Goal: Task Accomplishment & Management: Use online tool/utility

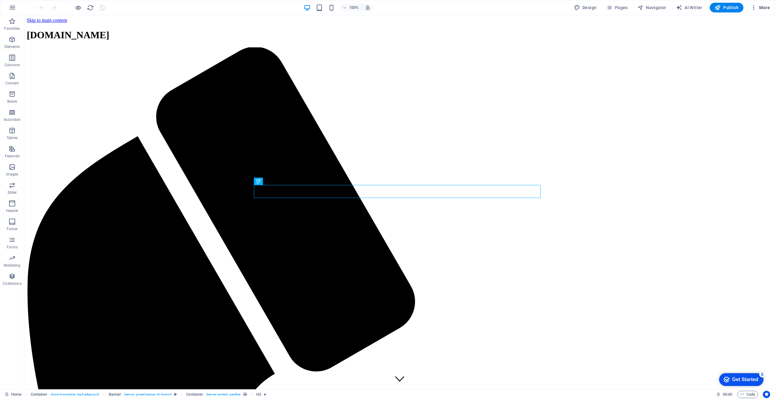
click at [756, 10] on icon "button" at bounding box center [753, 8] width 6 height 6
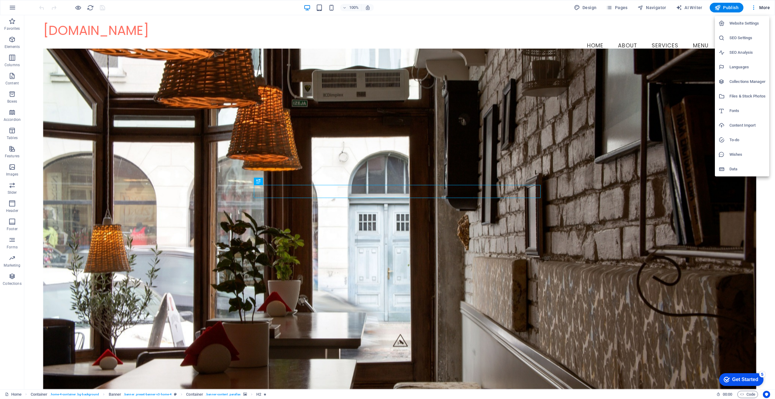
click at [734, 26] on h6 "Website Settings" at bounding box center [747, 23] width 36 height 7
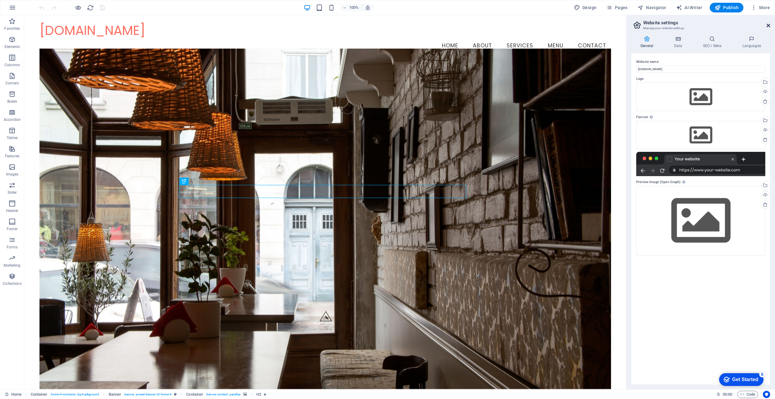
click at [767, 26] on icon at bounding box center [768, 25] width 4 height 5
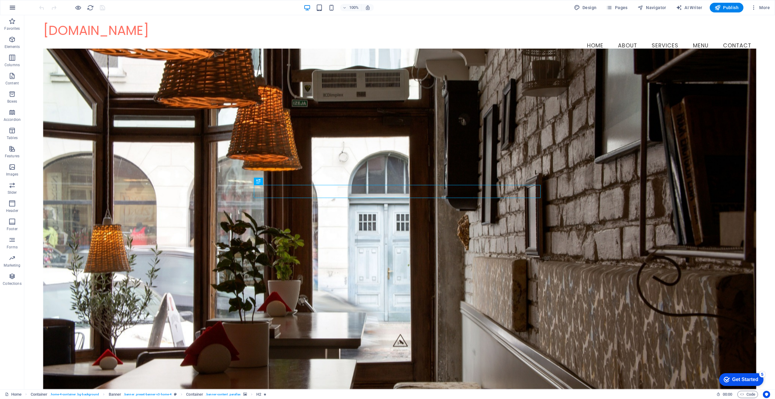
click at [11, 11] on button "button" at bounding box center [12, 7] width 15 height 15
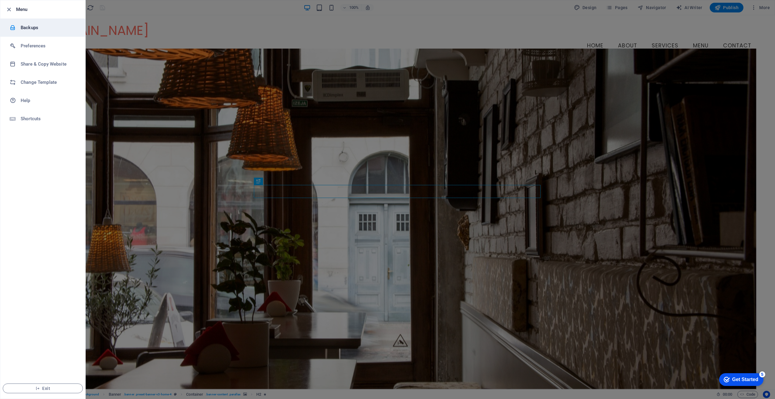
click at [41, 27] on h6 "Backups" at bounding box center [49, 27] width 56 height 7
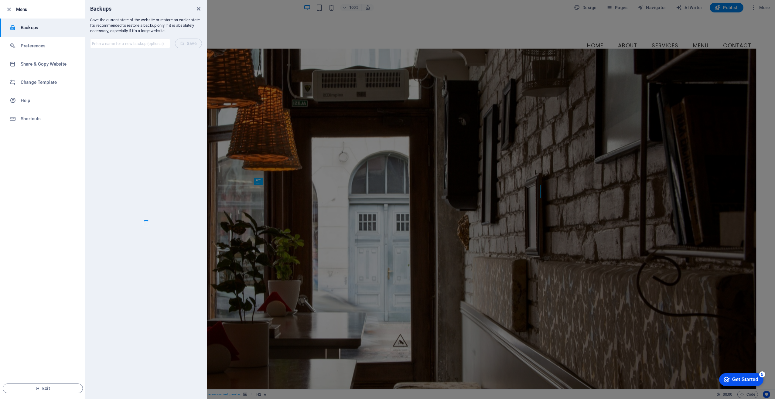
click at [197, 7] on icon "close" at bounding box center [198, 8] width 7 height 7
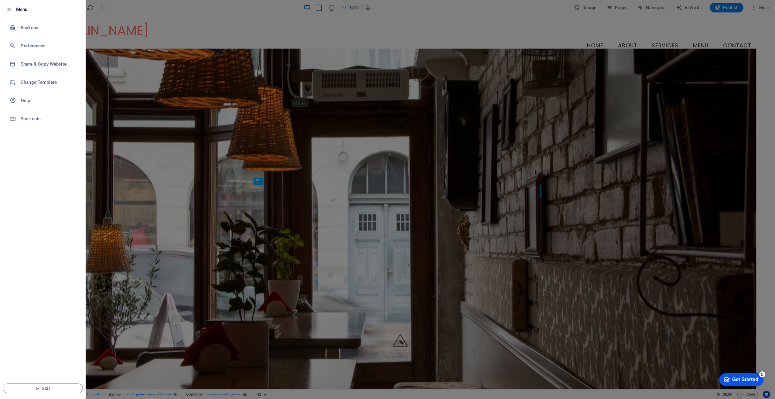
click at [222, 10] on div at bounding box center [387, 199] width 775 height 399
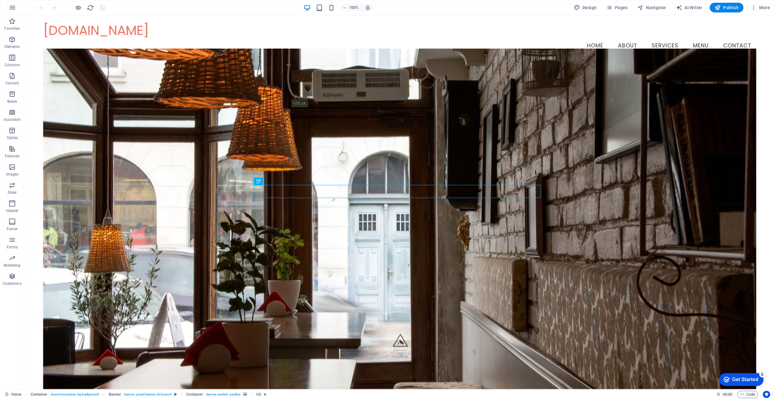
click at [734, 374] on div "checkmark Get Started 5" at bounding box center [741, 379] width 44 height 13
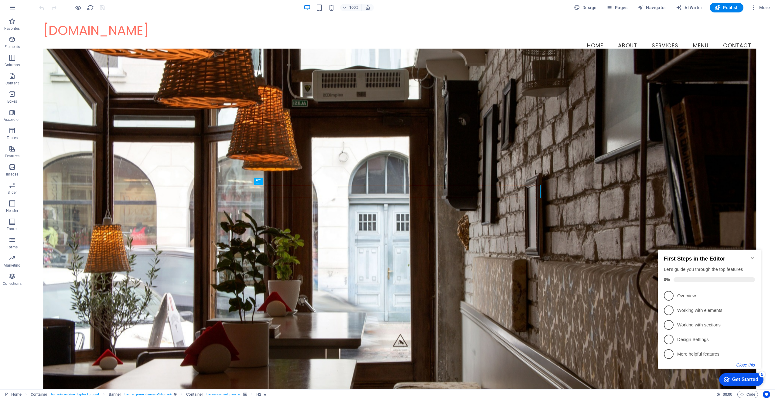
click at [740, 363] on button "Close this" at bounding box center [745, 364] width 19 height 5
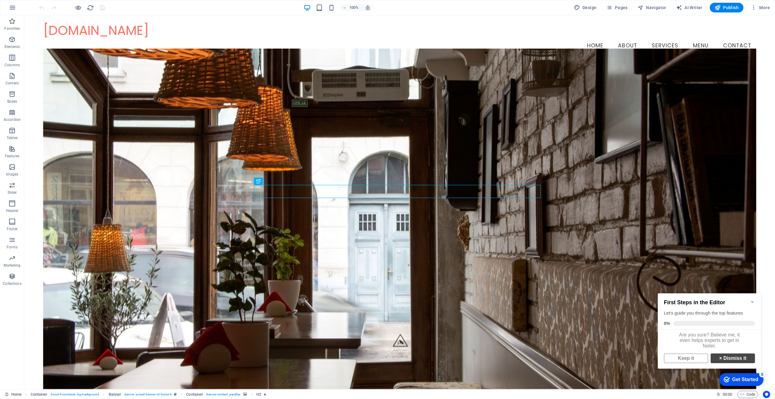
click at [729, 362] on link "× Dismiss it" at bounding box center [732, 358] width 44 height 10
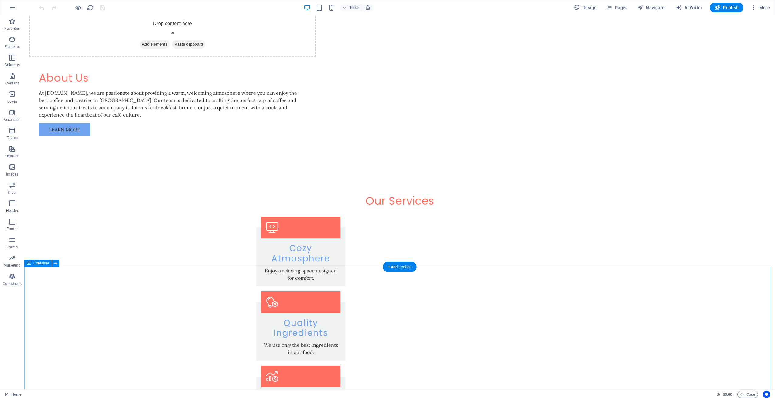
scroll to position [729, 0]
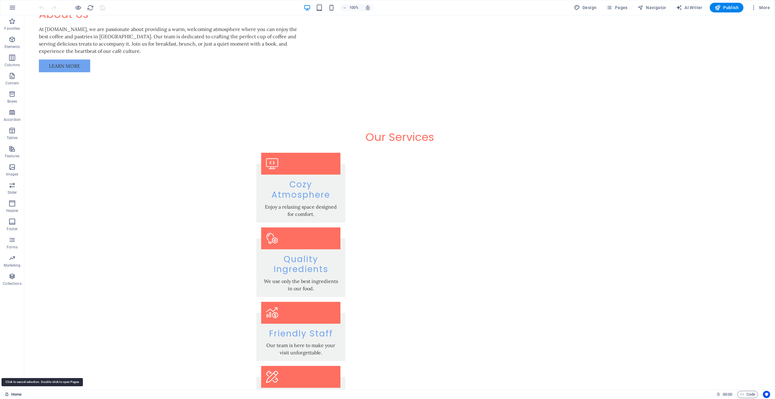
click at [12, 393] on link "Home" at bounding box center [13, 394] width 17 height 7
drag, startPoint x: 36, startPoint y: 408, endPoint x: 125, endPoint y: 208, distance: 219.1
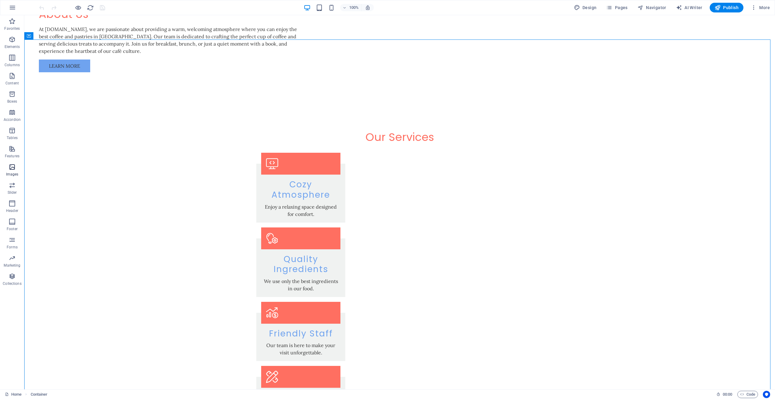
click at [9, 171] on icon "button" at bounding box center [12, 166] width 7 height 7
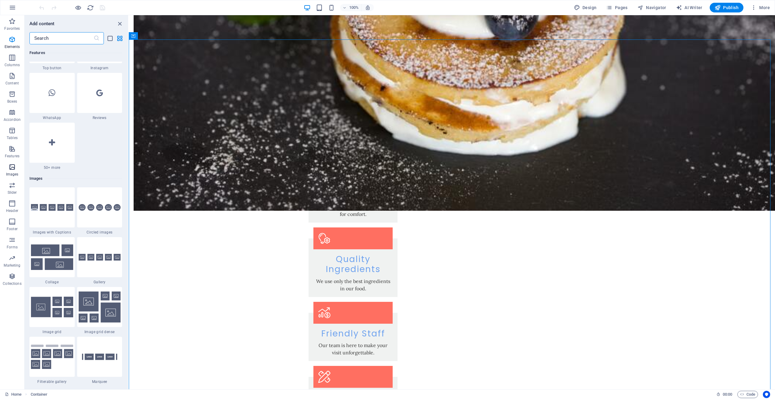
scroll to position [3078, 0]
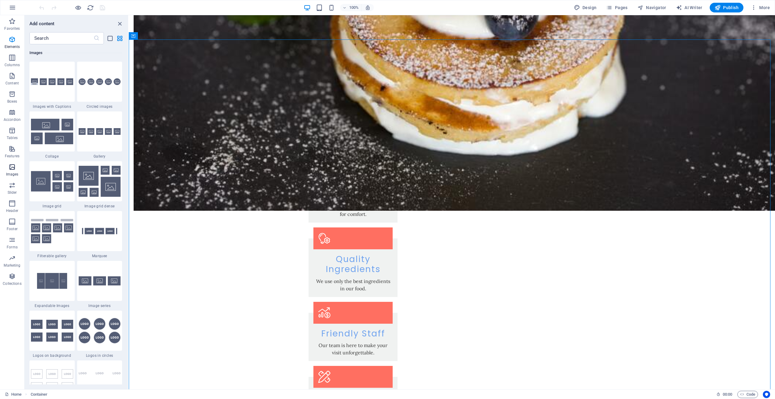
click at [9, 171] on icon "button" at bounding box center [12, 166] width 7 height 7
click at [119, 25] on icon "close panel" at bounding box center [119, 23] width 7 height 7
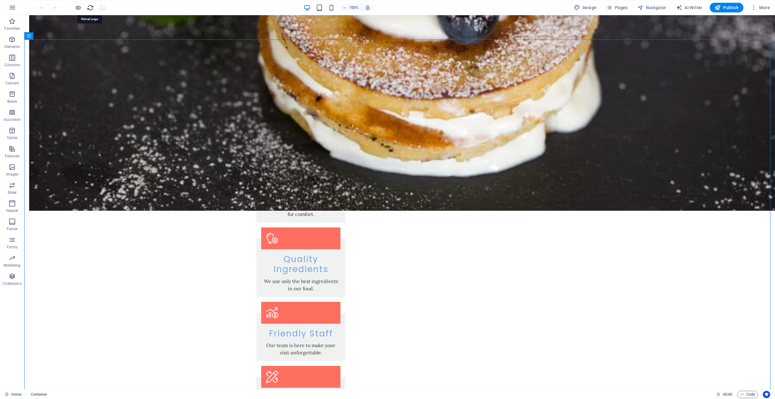
click at [90, 7] on icon "reload" at bounding box center [90, 7] width 7 height 7
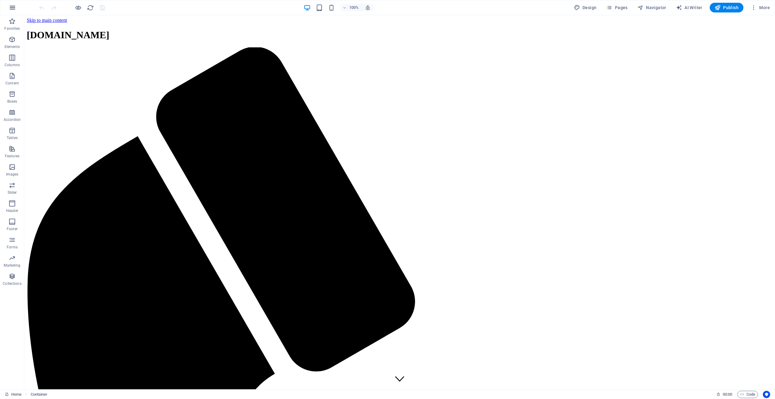
scroll to position [0, 0]
click at [686, 9] on span "AI Writer" at bounding box center [689, 8] width 26 height 6
select select "English"
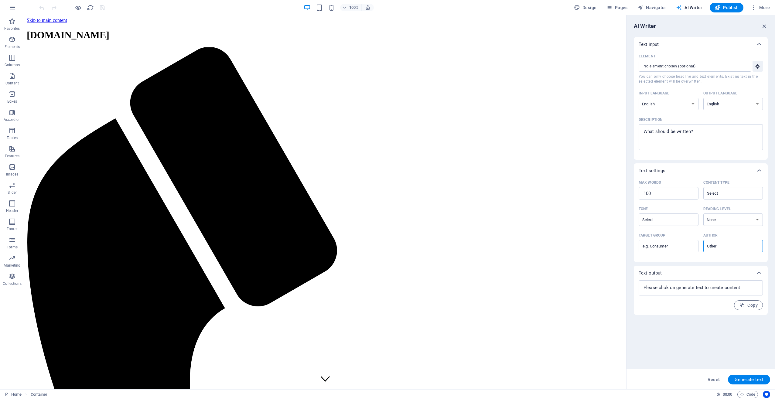
click at [688, 8] on span "AI Writer" at bounding box center [689, 8] width 26 height 6
drag, startPoint x: 764, startPoint y: 26, endPoint x: 715, endPoint y: 1, distance: 54.6
click at [764, 26] on icon "button" at bounding box center [764, 26] width 7 height 7
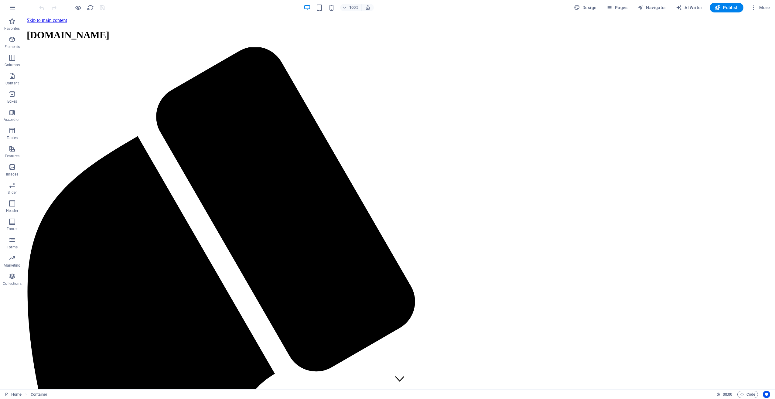
drag, startPoint x: 748, startPoint y: 20, endPoint x: 603, endPoint y: 132, distance: 183.7
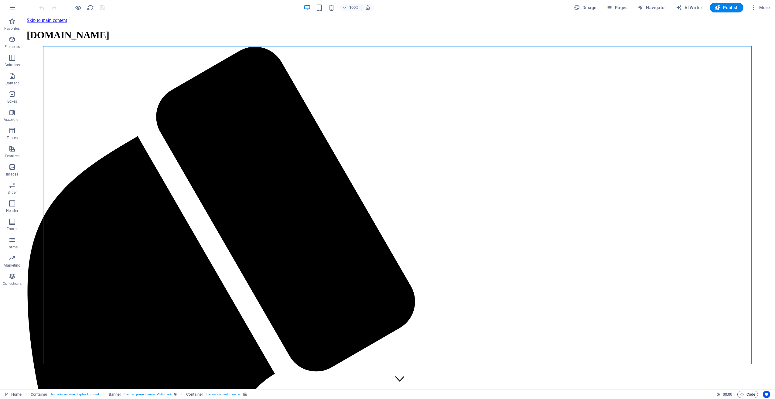
click at [755, 394] on span "Code" at bounding box center [747, 394] width 15 height 7
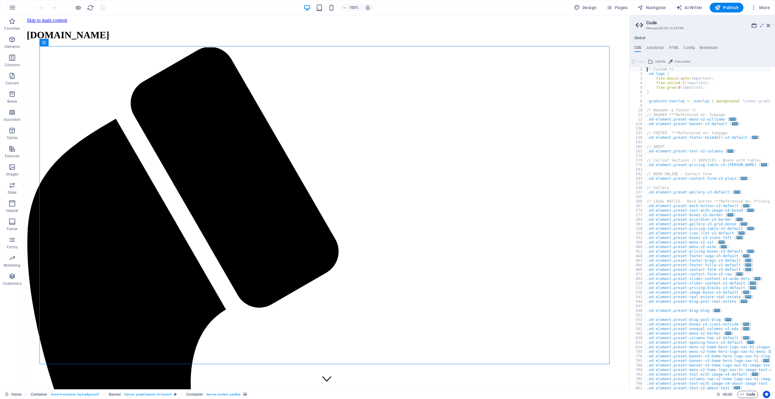
click at [750, 395] on span "Code" at bounding box center [747, 394] width 15 height 7
click at [752, 393] on span "Code" at bounding box center [747, 394] width 15 height 7
click at [706, 49] on h4 "Boilerplate" at bounding box center [708, 49] width 18 height 7
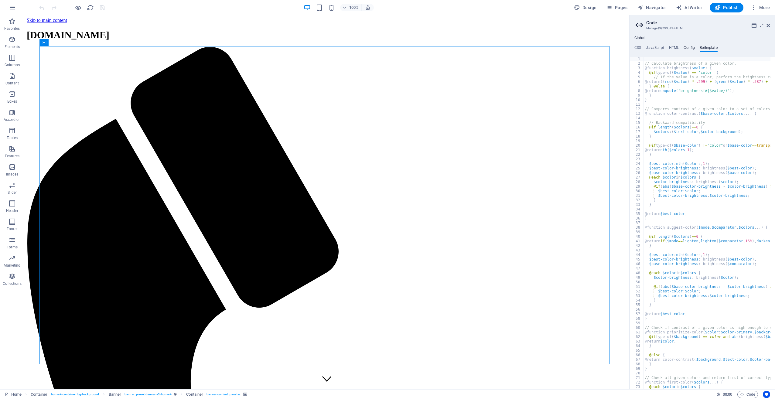
click at [685, 47] on h4 "Config" at bounding box center [688, 49] width 11 height 7
type textarea "$color-background: #FFFFFF;"
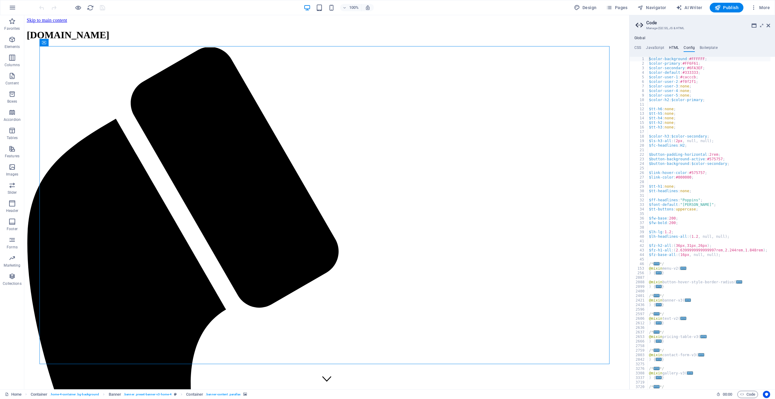
click at [673, 46] on h4 "HTML" at bounding box center [674, 49] width 10 height 7
type textarea "<a href="#main-content" class="wv-link-content button">Skip to main content</a>"
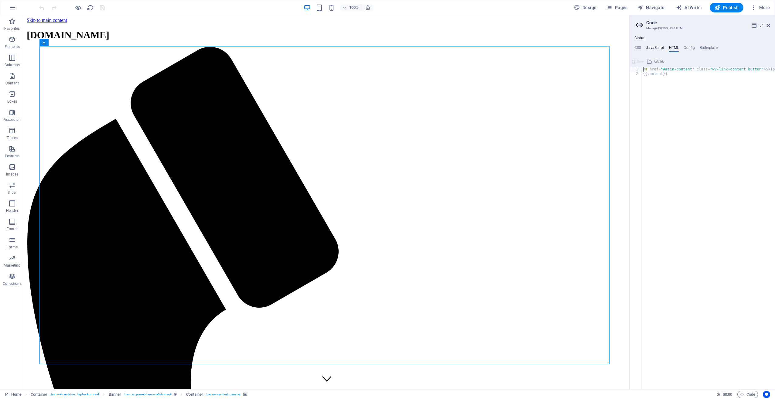
click at [653, 46] on h4 "JavaScript" at bounding box center [655, 49] width 18 height 7
type textarea "/* JS for preset "Menu V2" */"
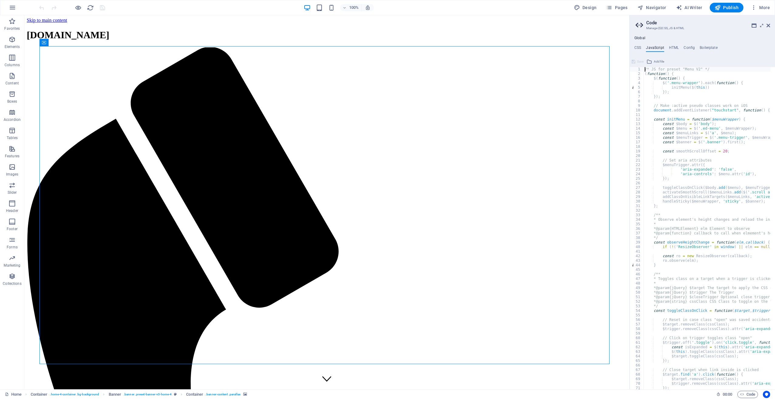
click at [644, 46] on ul "CSS JavaScript HTML Config Boilerplate" at bounding box center [701, 49] width 145 height 7
click at [634, 49] on h4 "CSS" at bounding box center [637, 49] width 7 height 7
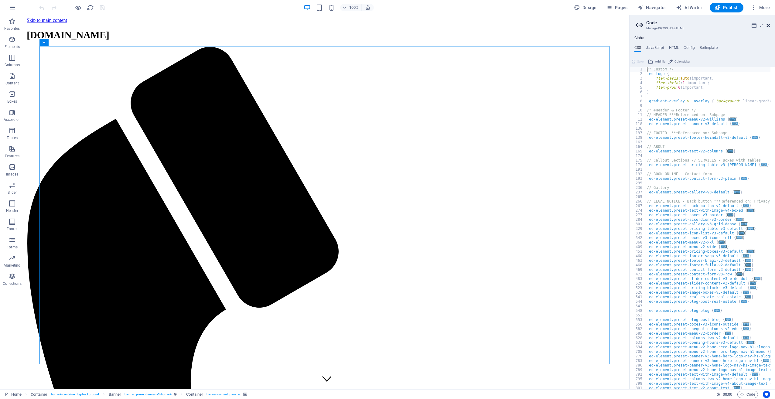
click at [769, 26] on icon at bounding box center [768, 25] width 4 height 5
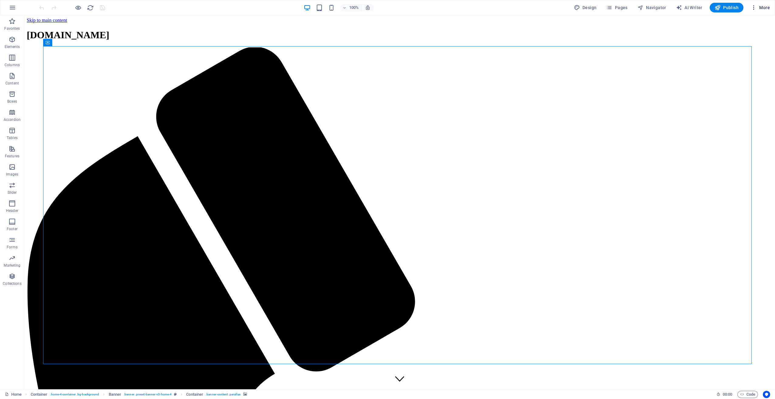
click at [757, 6] on span "More" at bounding box center [759, 8] width 19 height 6
click at [735, 97] on h6 "Files & Stock Photos" at bounding box center [747, 96] width 36 height 7
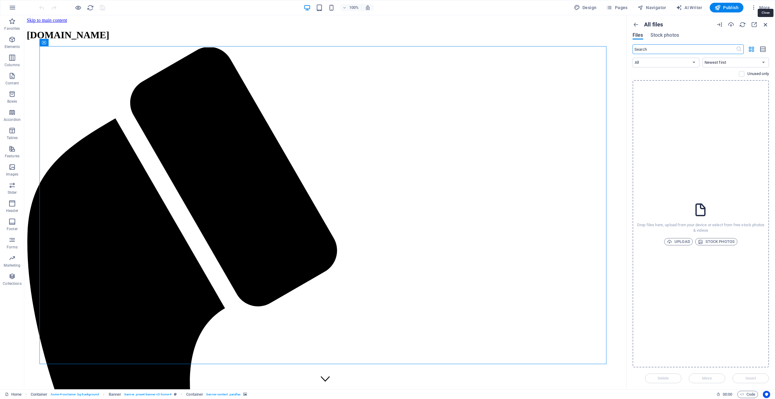
click at [764, 22] on icon "button" at bounding box center [765, 24] width 7 height 7
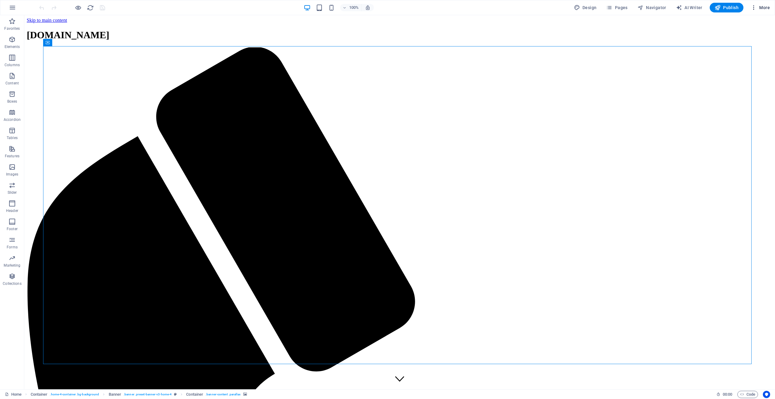
click at [762, 11] on button "More" at bounding box center [760, 8] width 24 height 10
click at [724, 169] on icon at bounding box center [721, 169] width 6 height 6
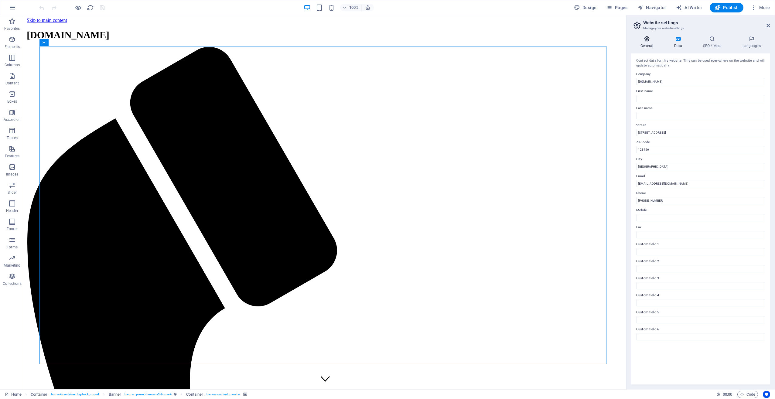
click at [650, 40] on icon at bounding box center [646, 39] width 31 height 6
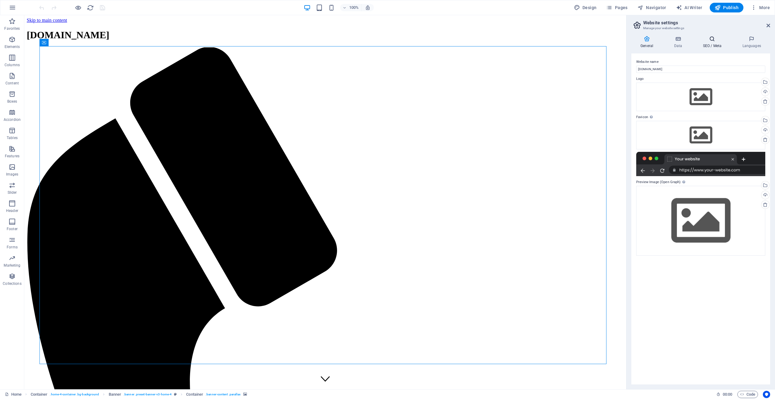
click at [720, 36] on icon at bounding box center [711, 39] width 37 height 6
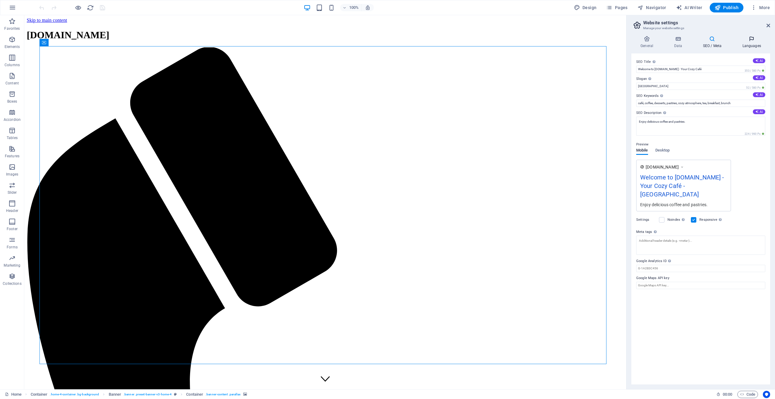
click at [765, 43] on h4 "Languages" at bounding box center [751, 42] width 37 height 13
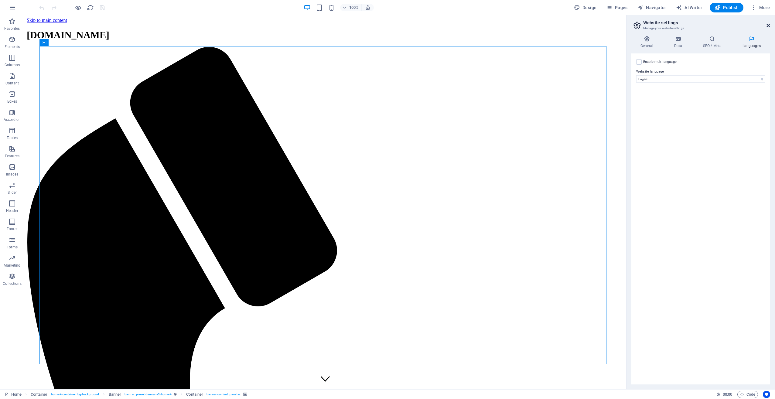
click at [769, 24] on icon at bounding box center [768, 25] width 4 height 5
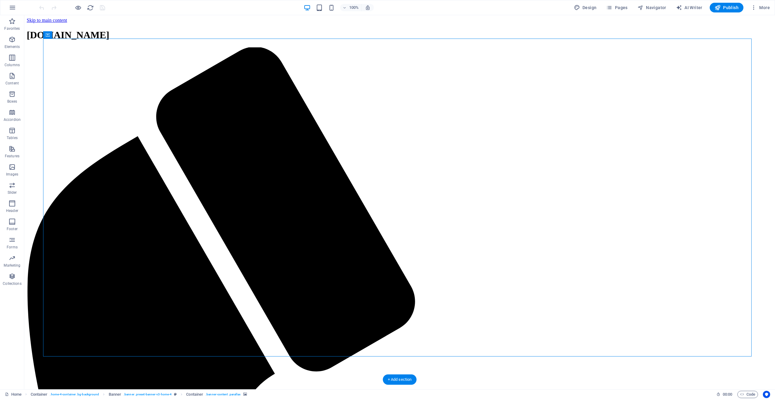
scroll to position [121, 0]
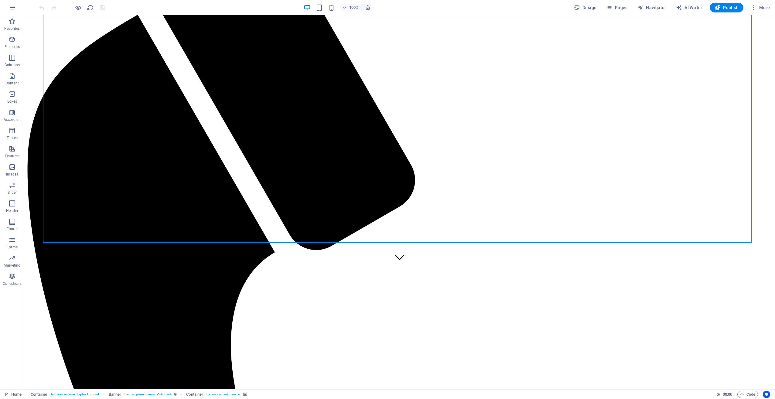
click at [464, 5] on div "100% Design Pages Navigator AI Writer Publish More" at bounding box center [405, 8] width 734 height 10
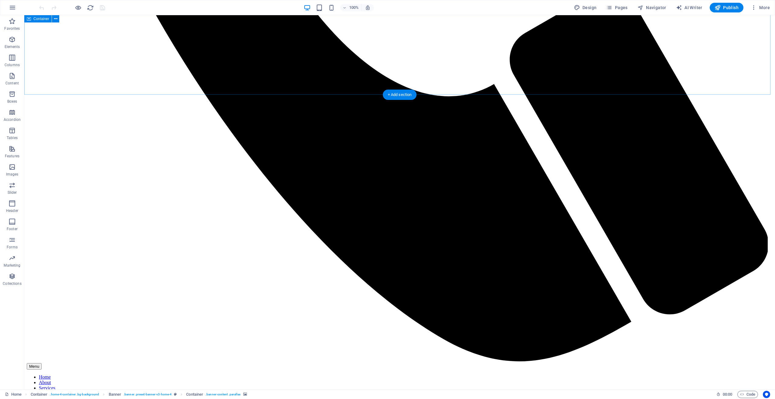
scroll to position [652, 0]
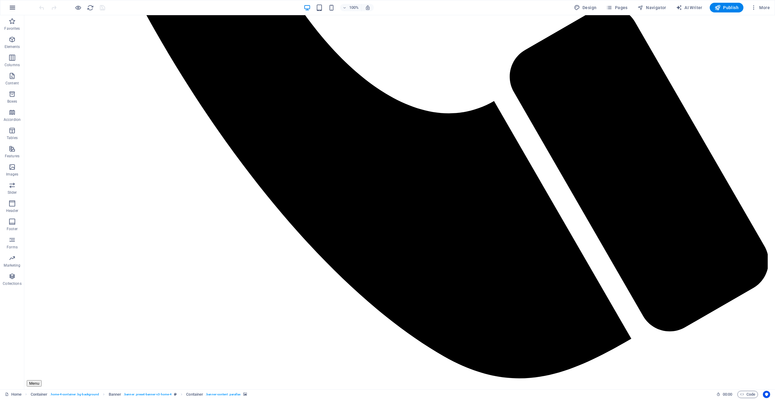
click at [11, 10] on icon "button" at bounding box center [12, 7] width 7 height 7
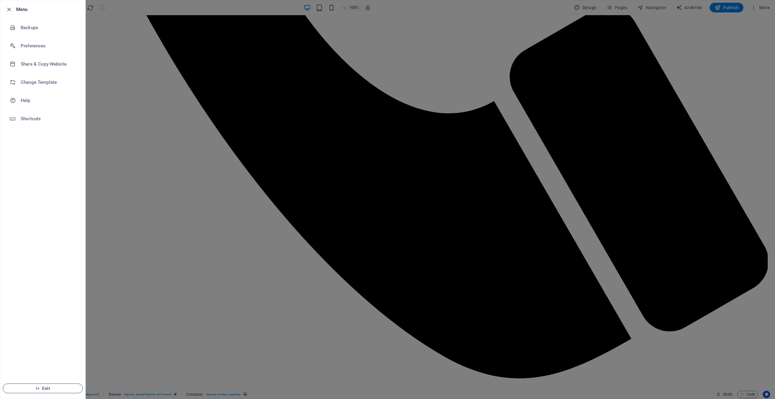
click at [48, 387] on span "Exit" at bounding box center [43, 388] width 70 height 5
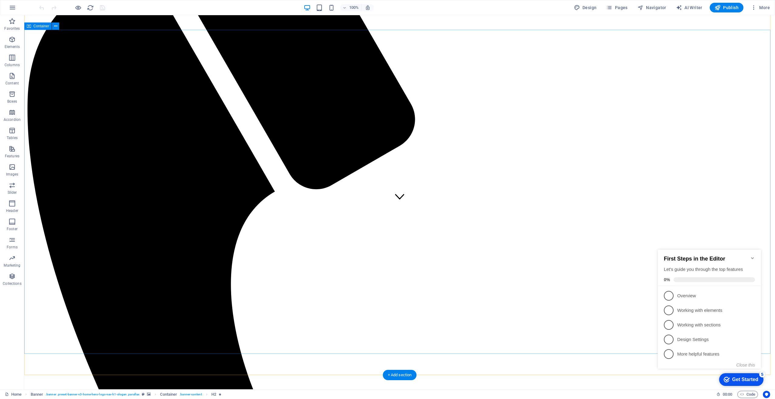
scroll to position [364, 0]
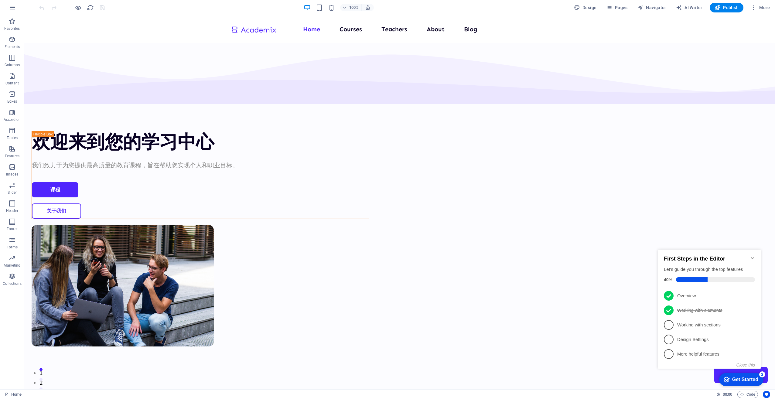
click at [753, 256] on icon "Minimize checklist" at bounding box center [752, 258] width 5 height 5
